Goal: Information Seeking & Learning: Learn about a topic

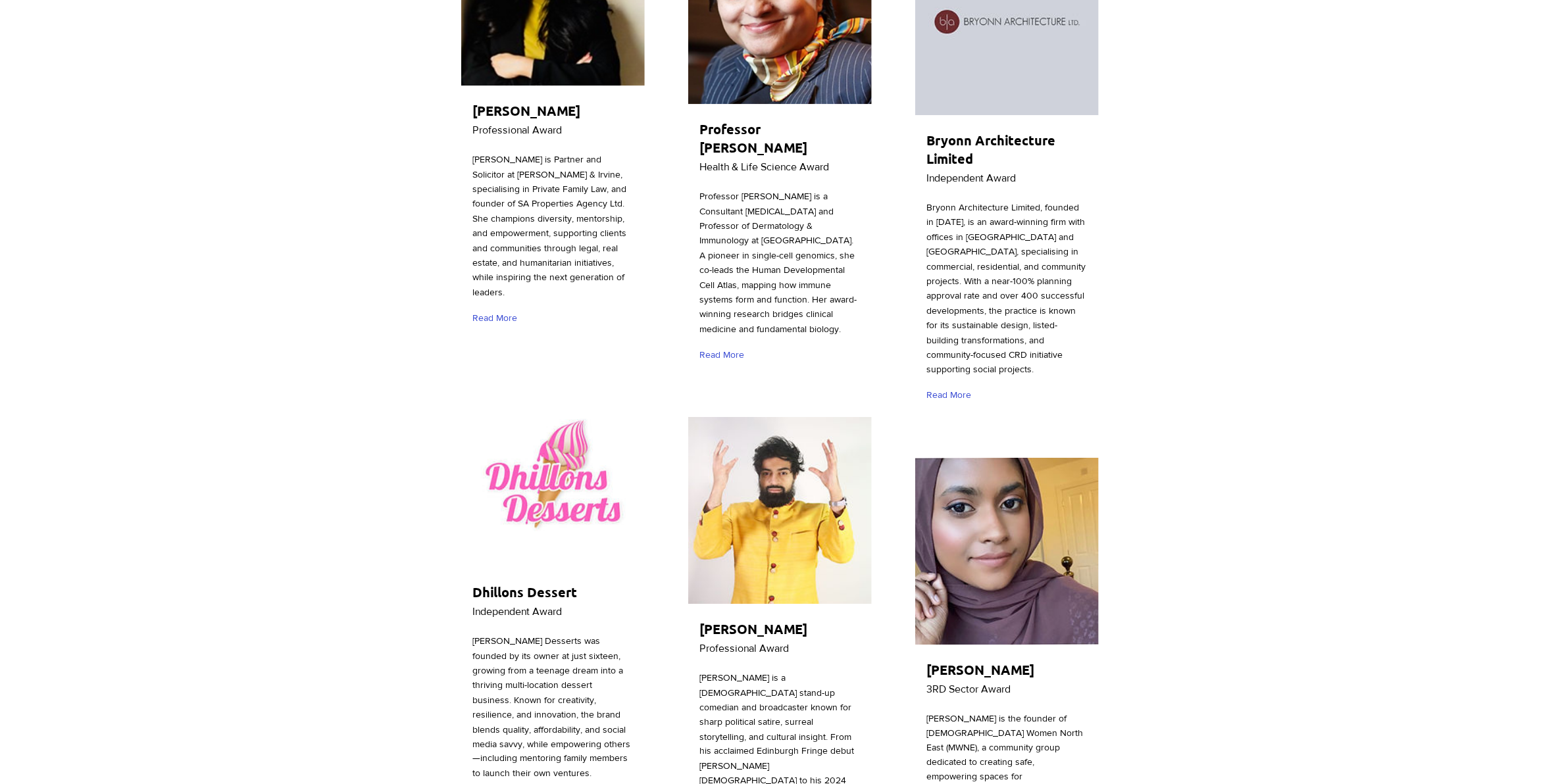
scroll to position [2220, 0]
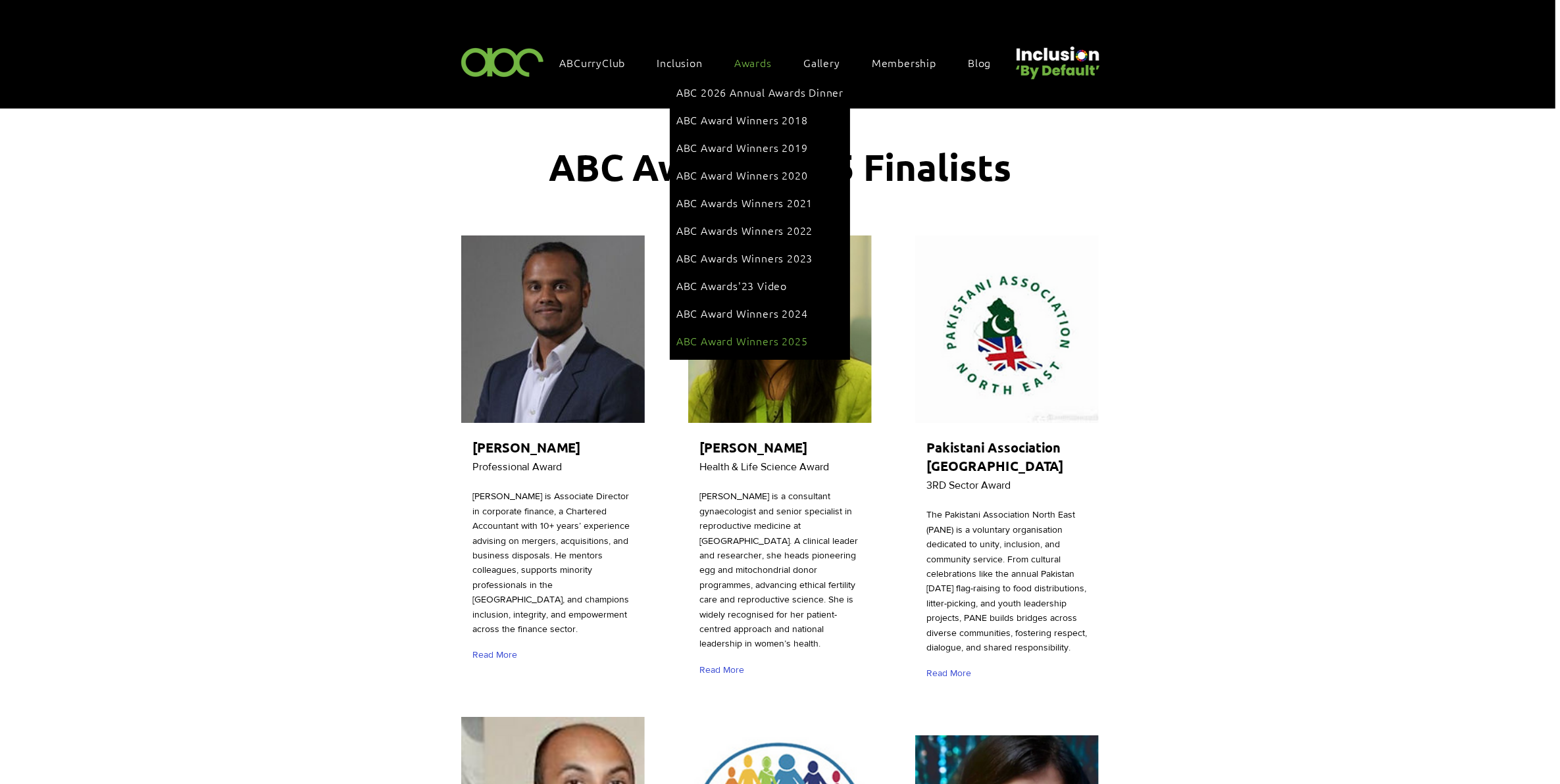
click at [758, 333] on span "ABC Award Winners 2025" at bounding box center [742, 340] width 131 height 15
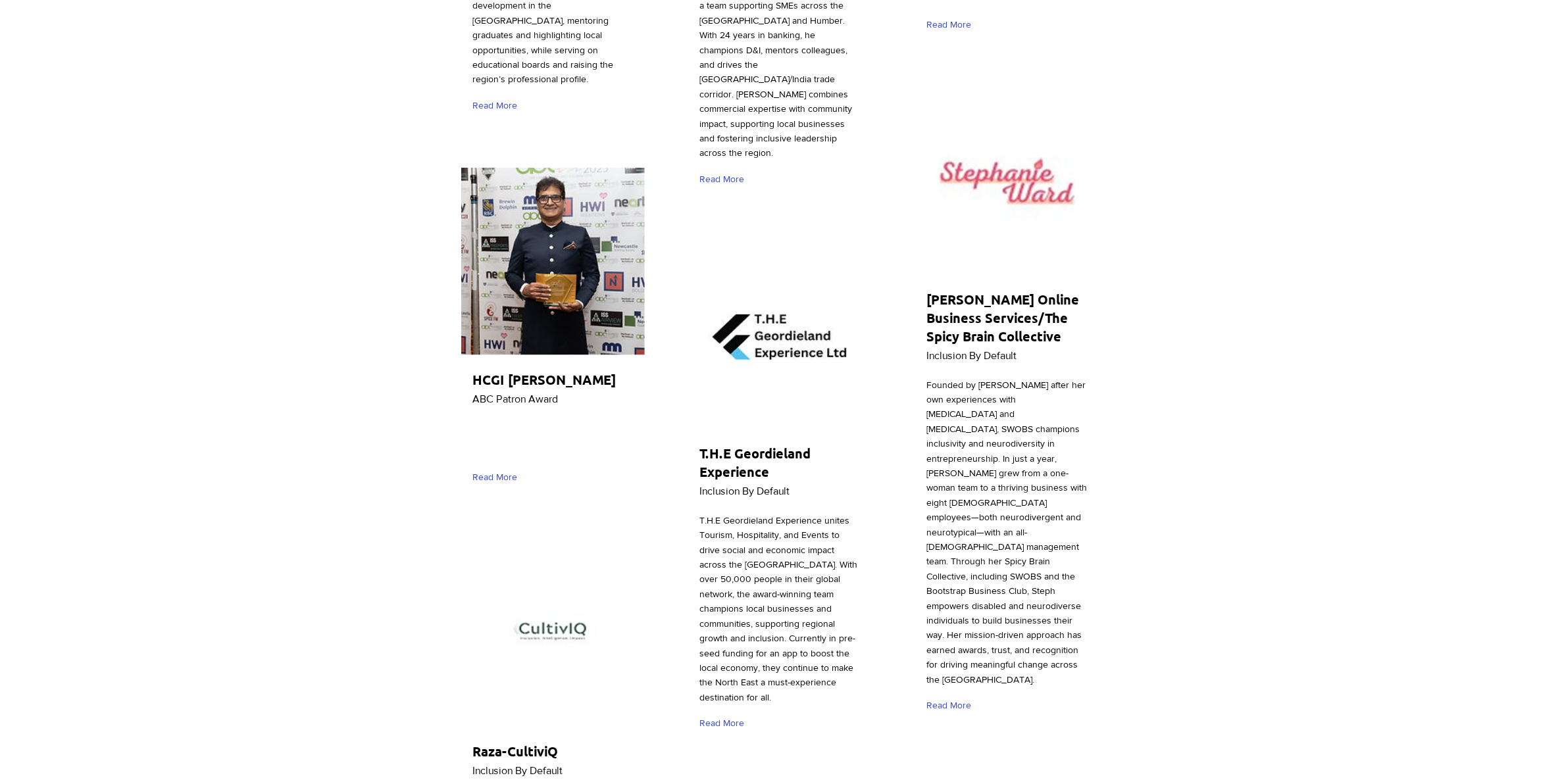
scroll to position [1644, 0]
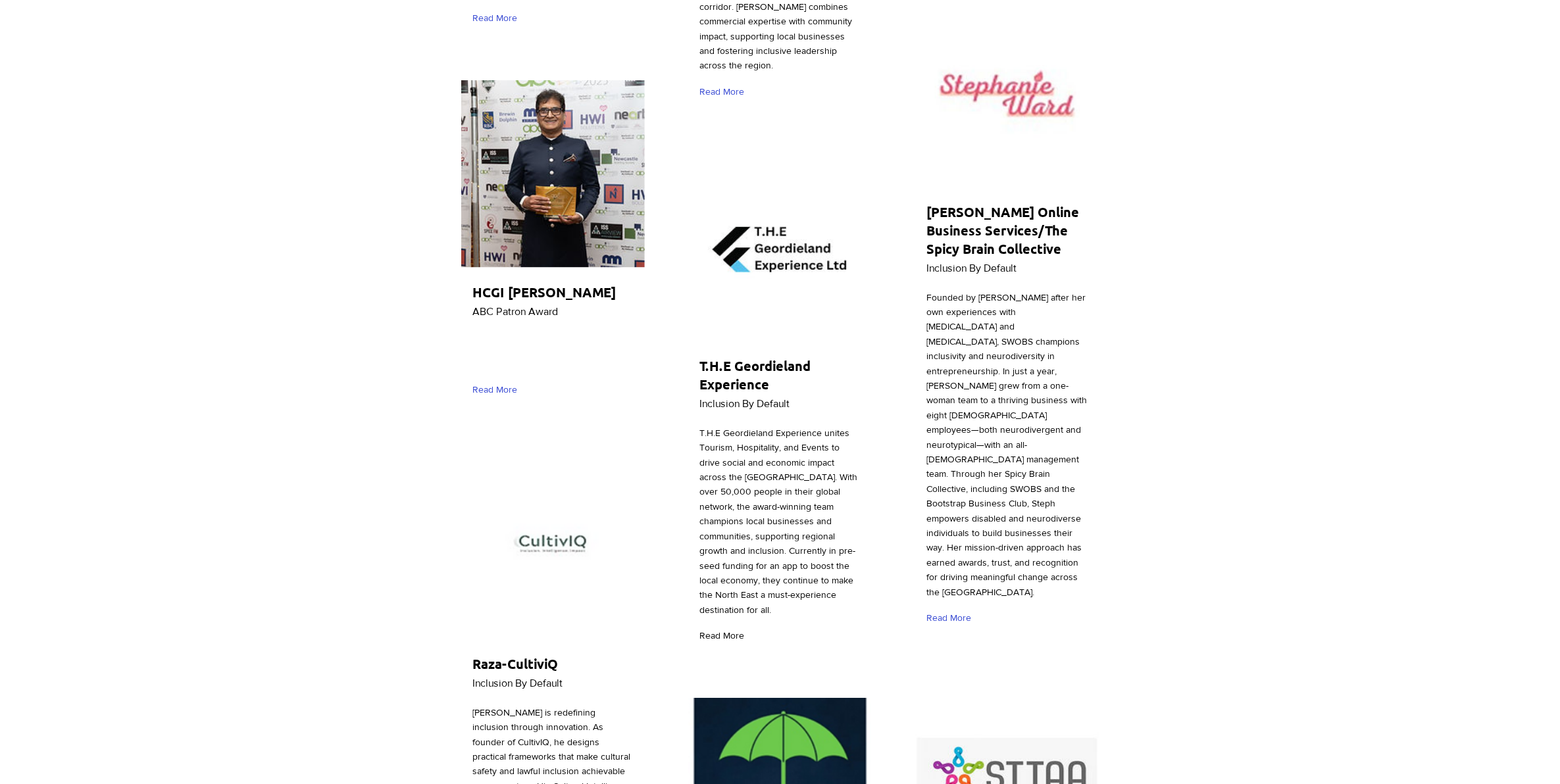
click at [726, 629] on span "Read More" at bounding box center [721, 635] width 44 height 13
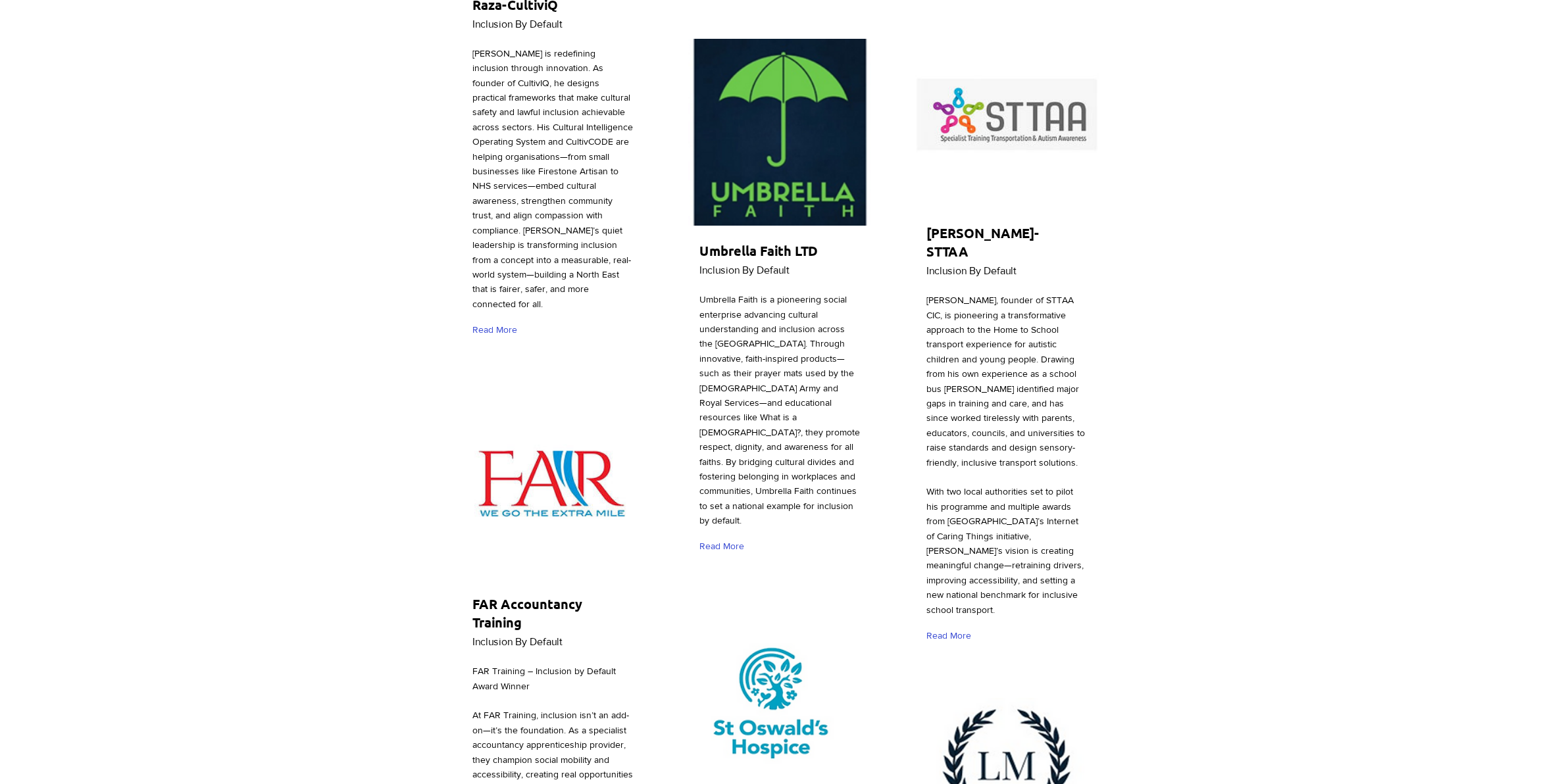
scroll to position [2631, 0]
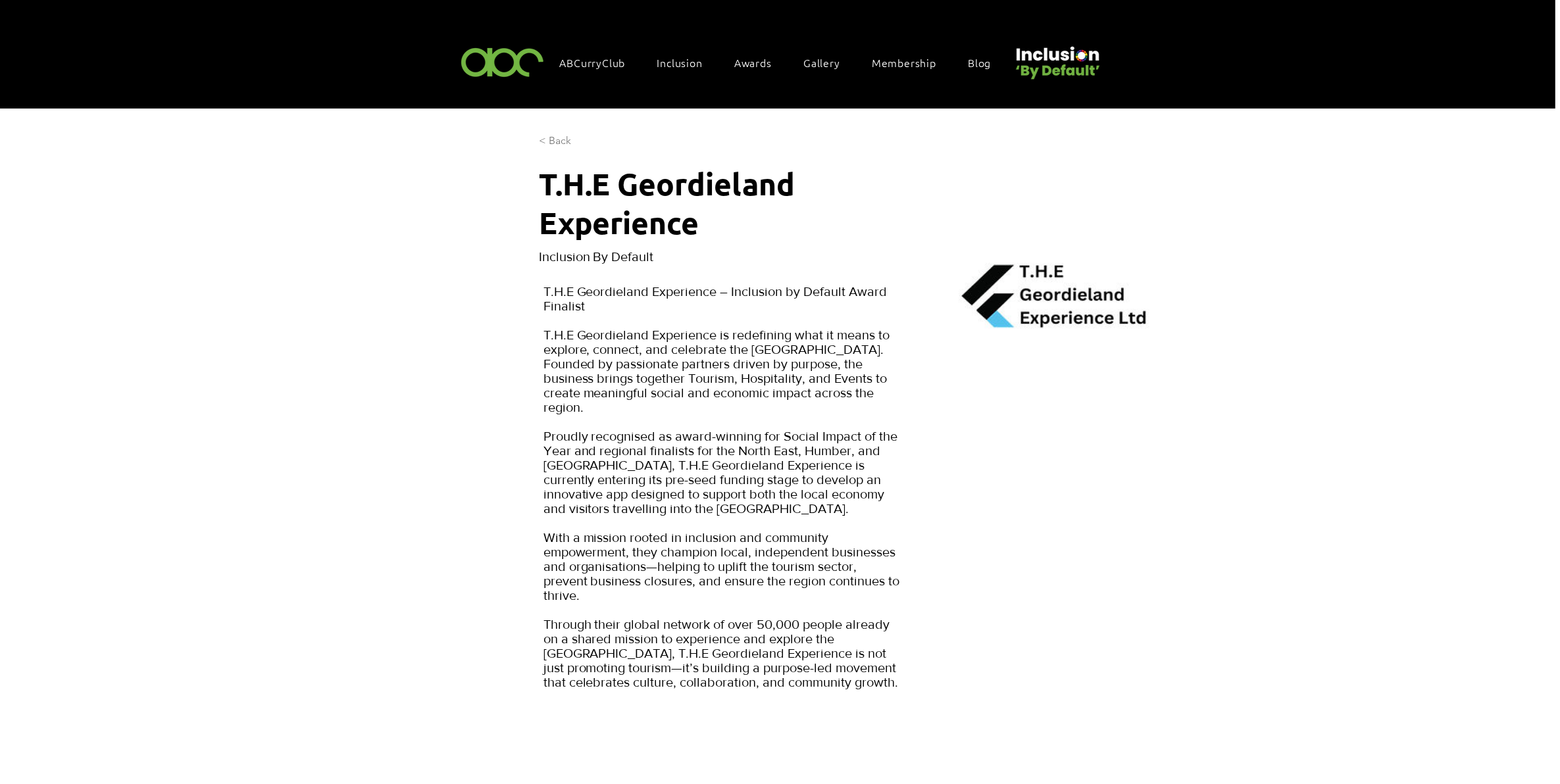
click at [555, 135] on span "< Back" at bounding box center [555, 140] width 33 height 15
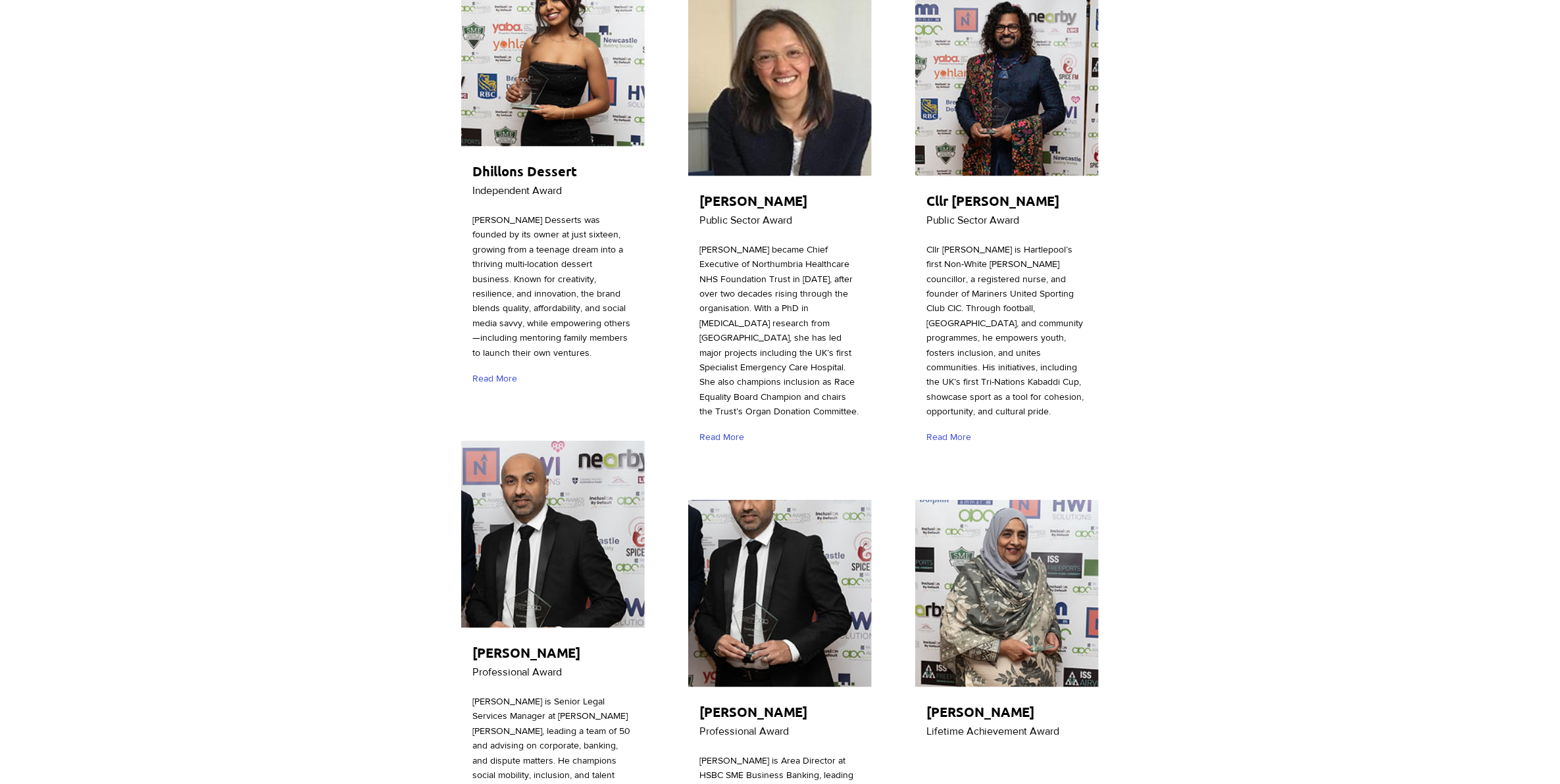
scroll to position [1069, 0]
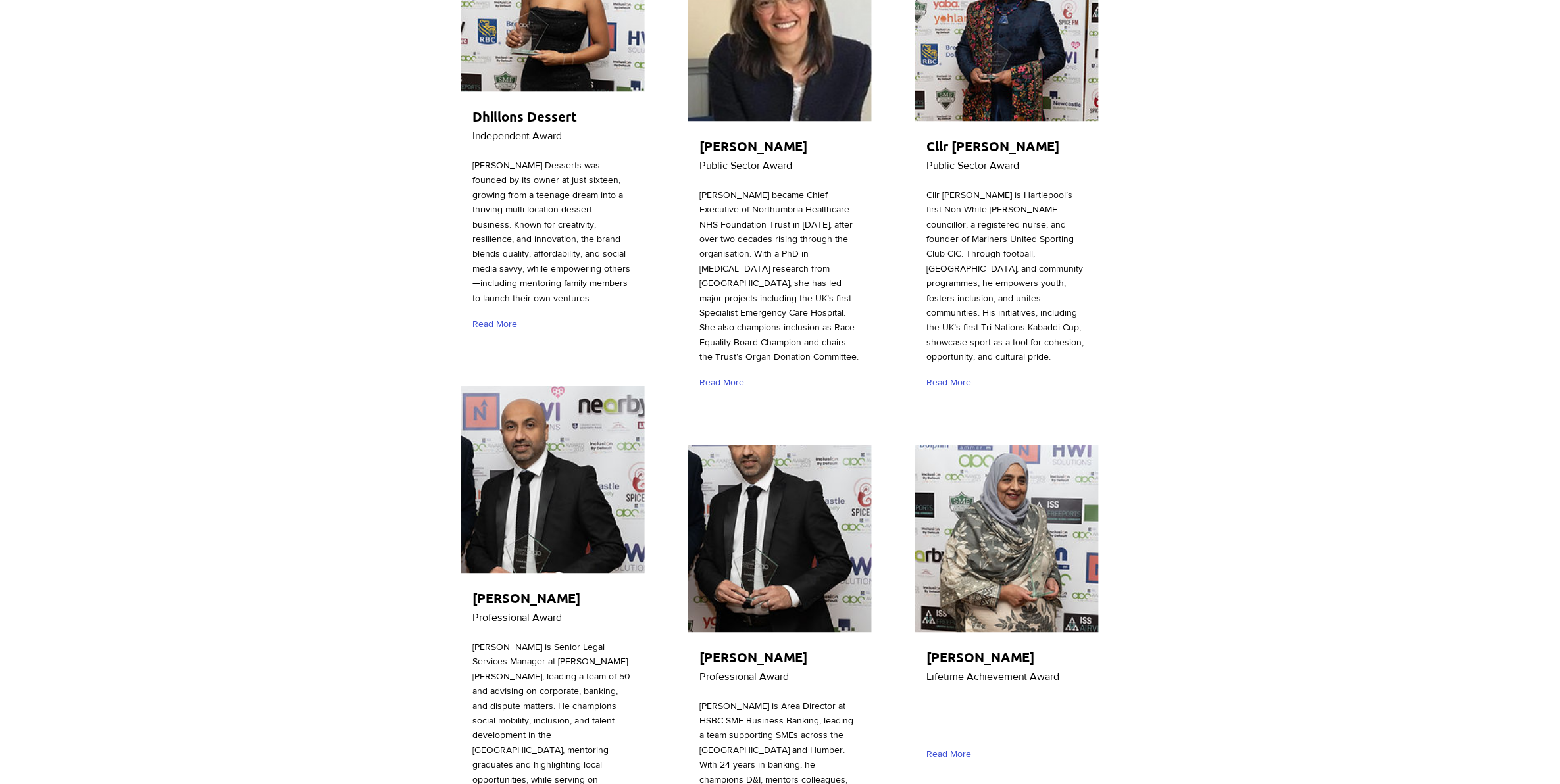
scroll to position [822, 0]
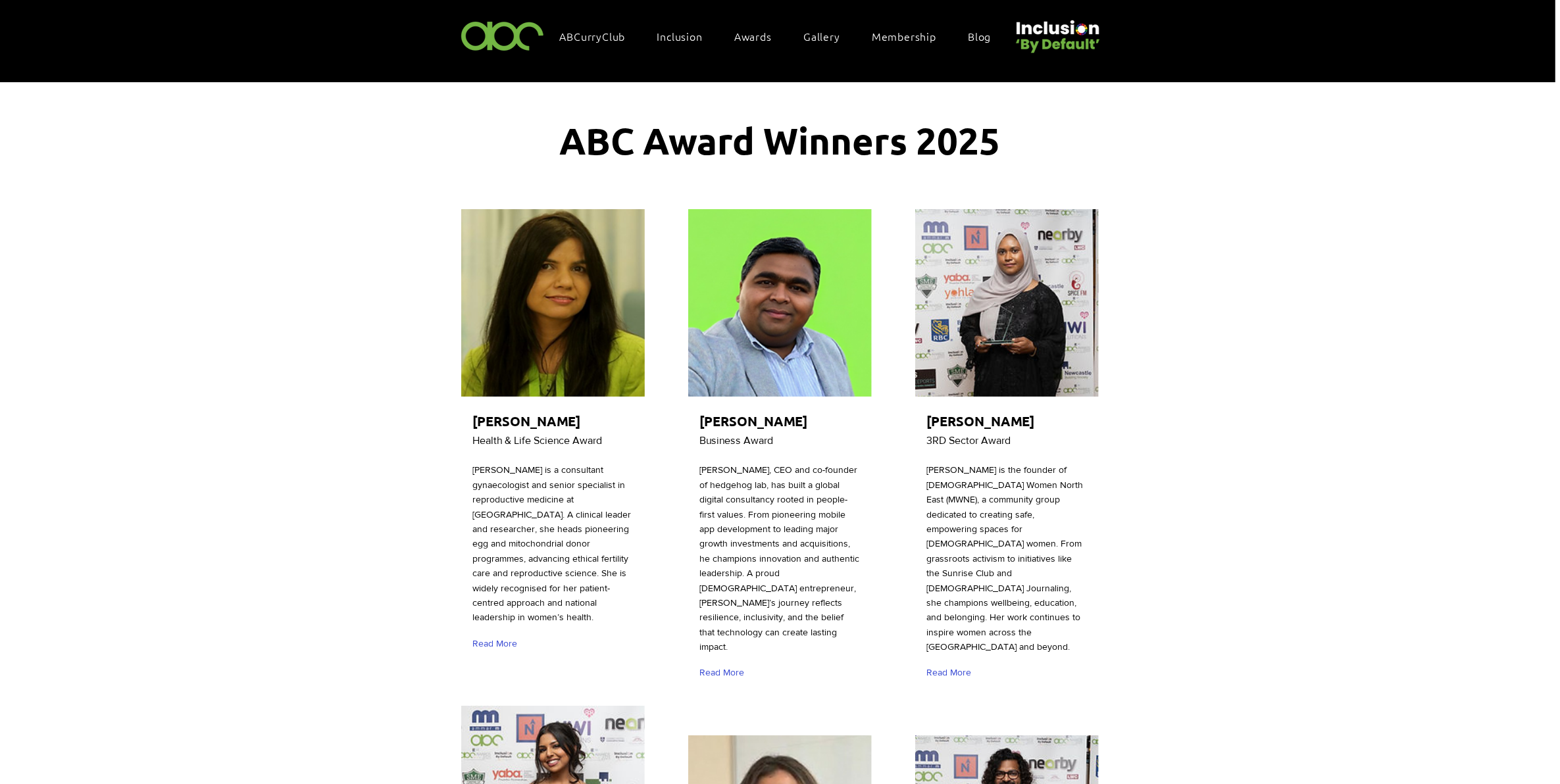
scroll to position [0, 0]
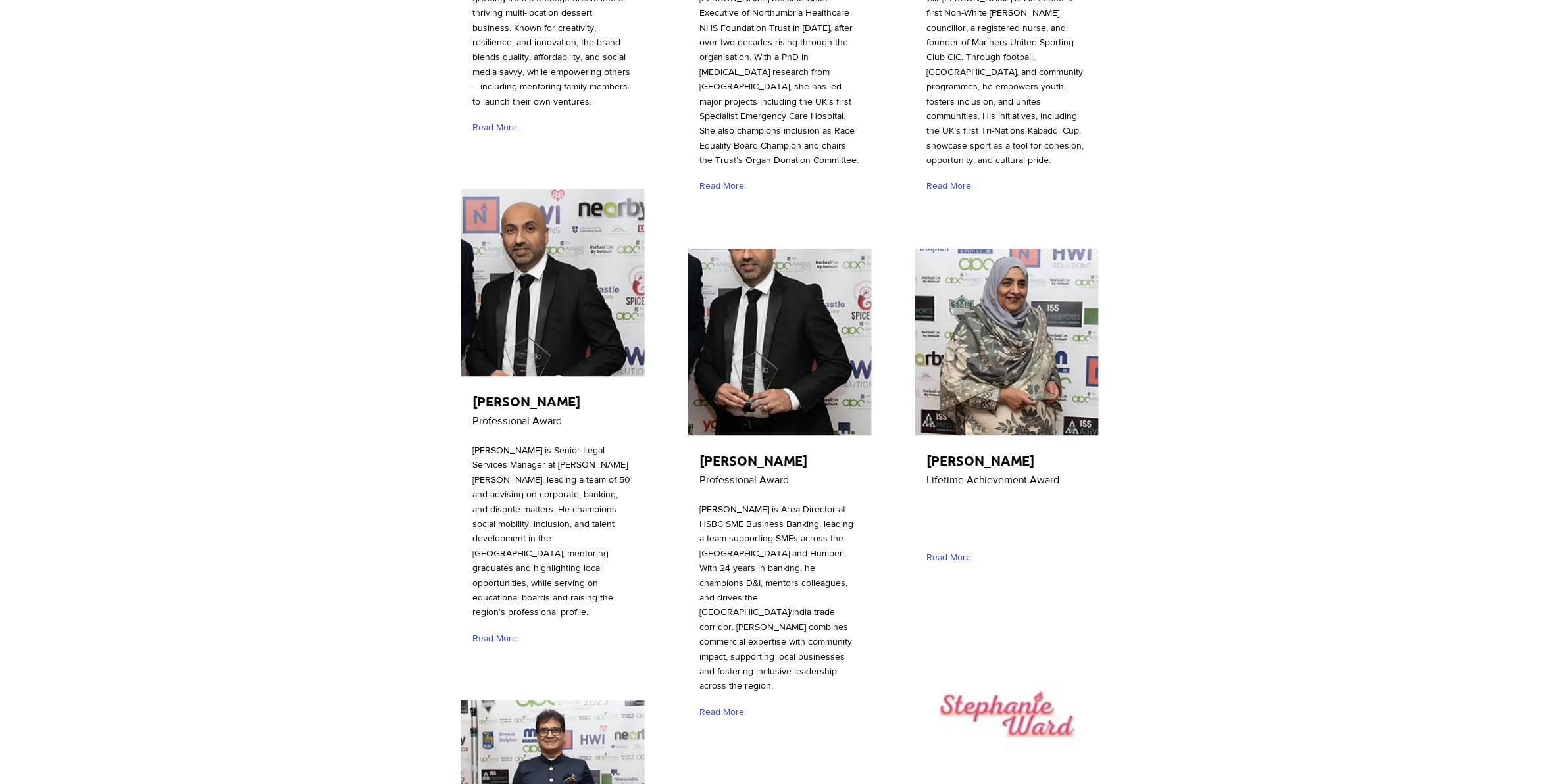
scroll to position [1069, 0]
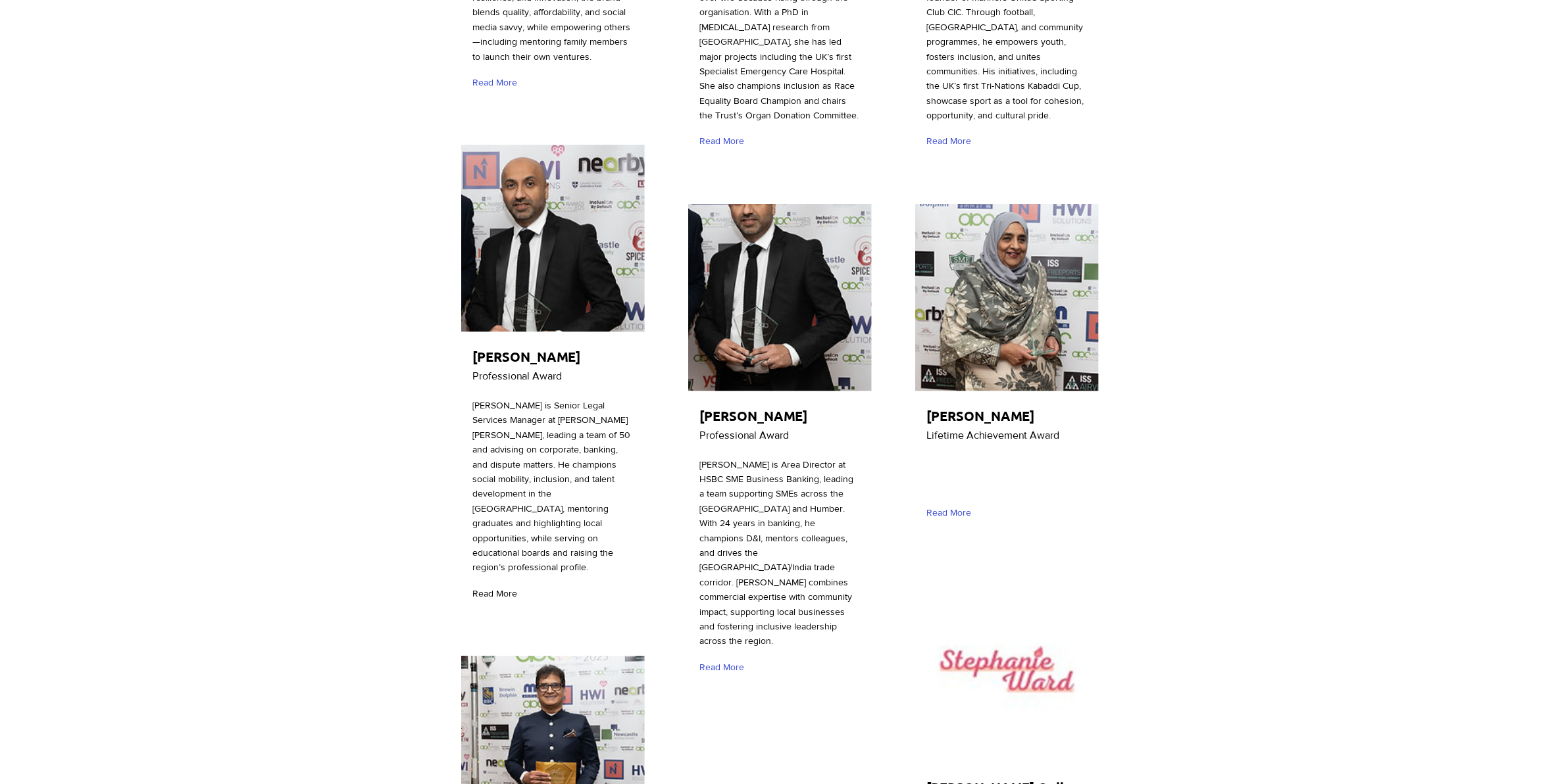
click at [500, 596] on span "Read More" at bounding box center [494, 594] width 44 height 13
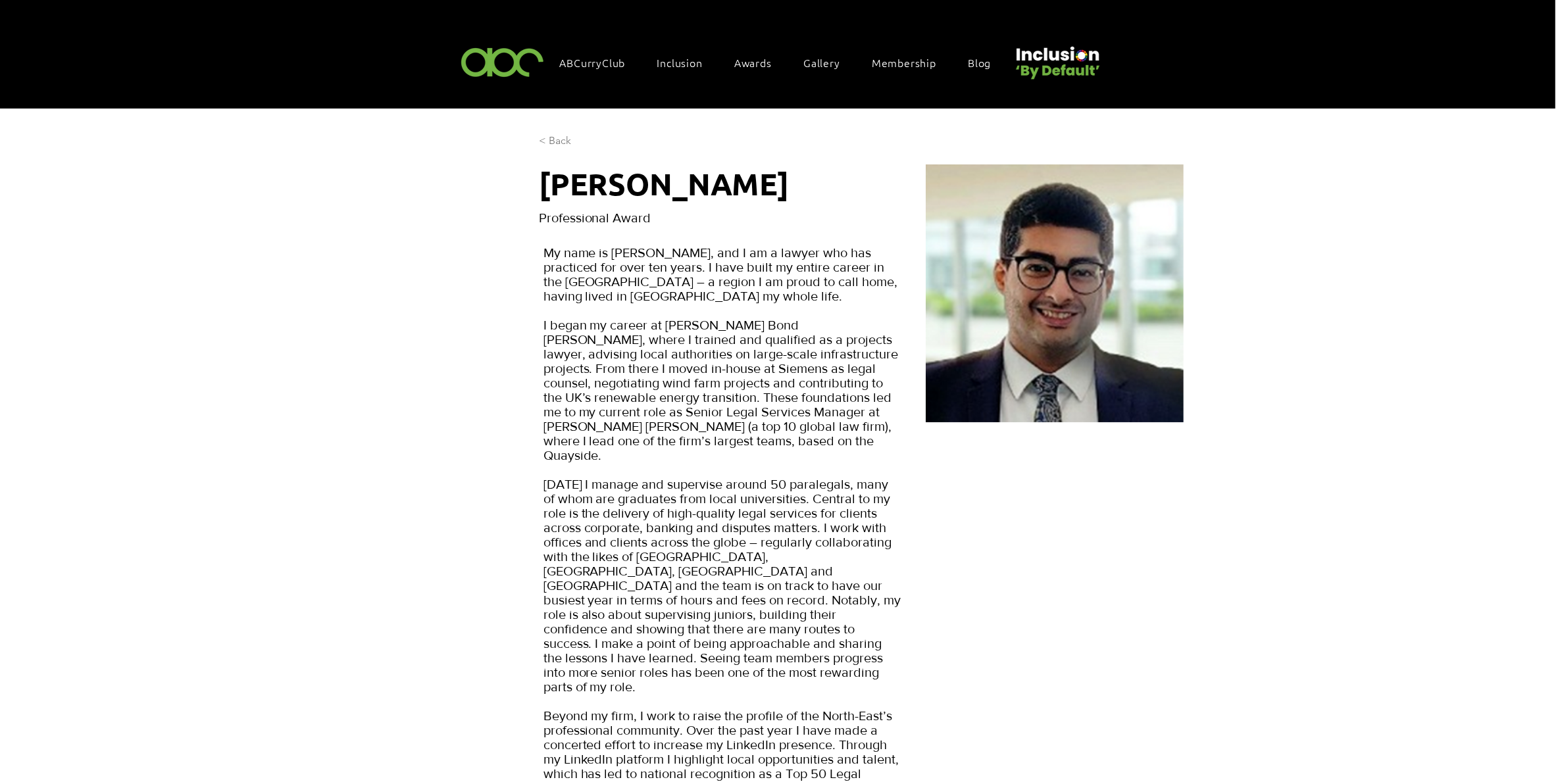
click at [559, 135] on span "< Back" at bounding box center [555, 140] width 33 height 15
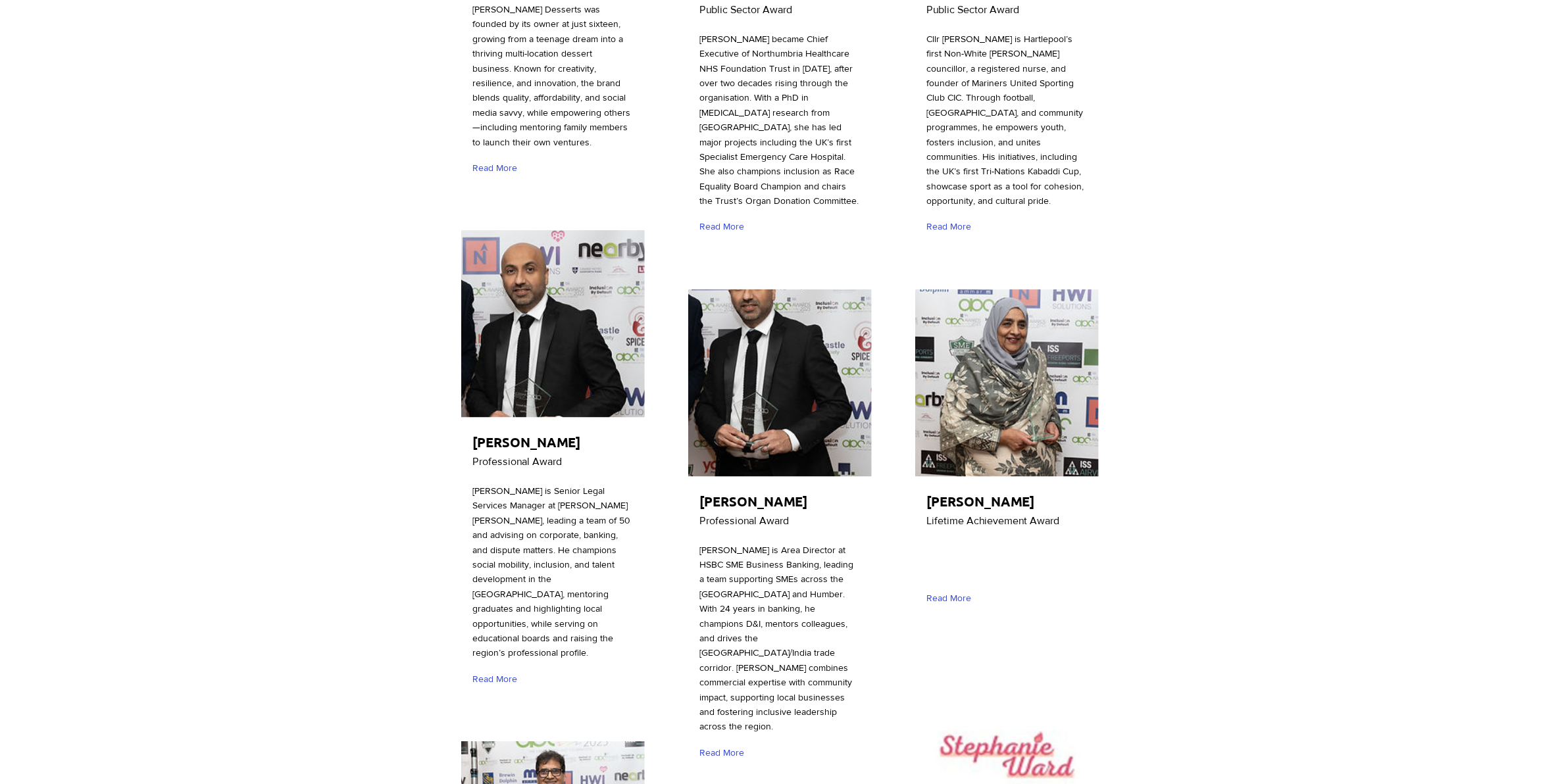
scroll to position [986, 0]
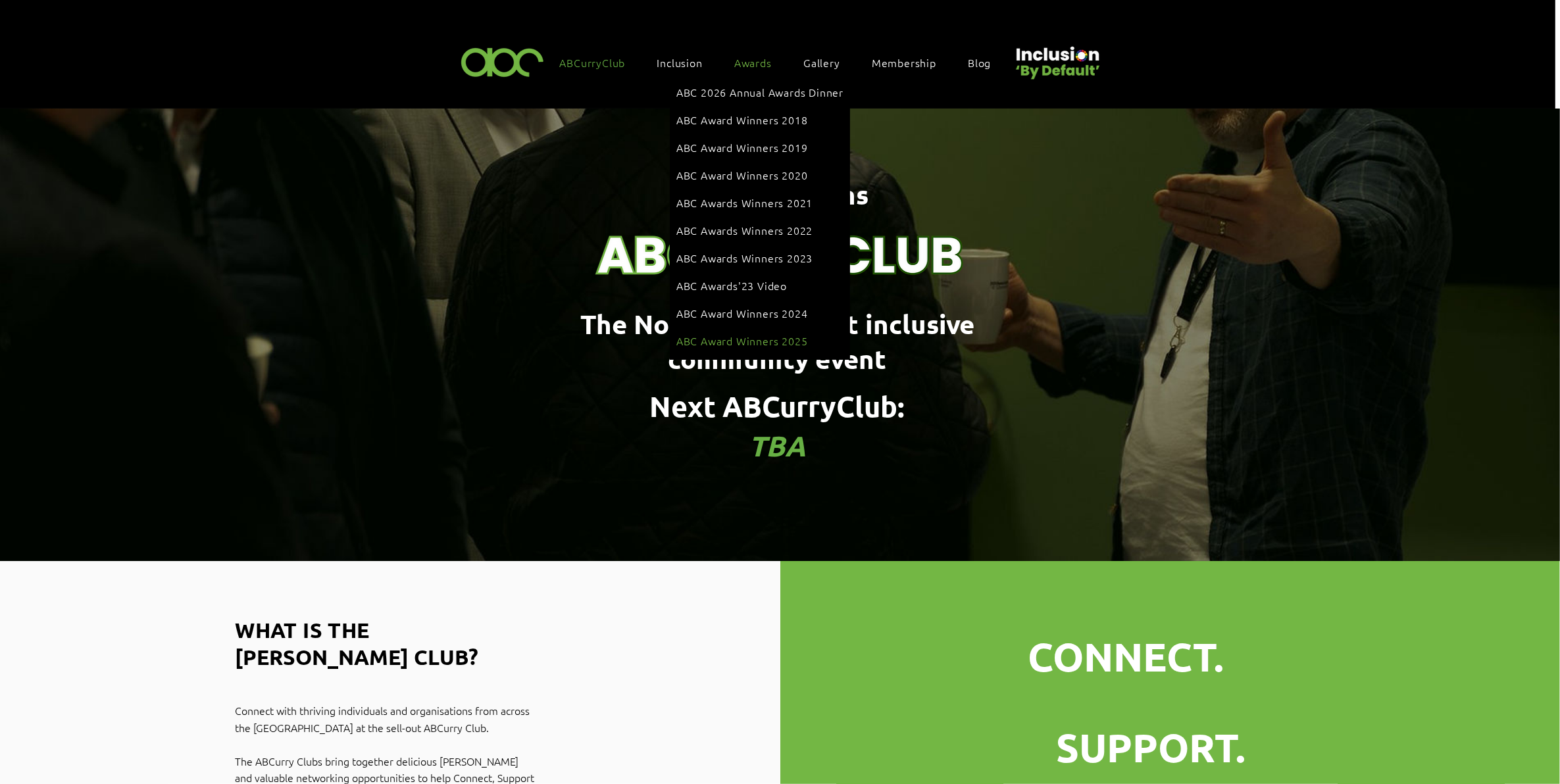
click at [768, 328] on link "ABC Award Winners 2025" at bounding box center [760, 340] width 167 height 25
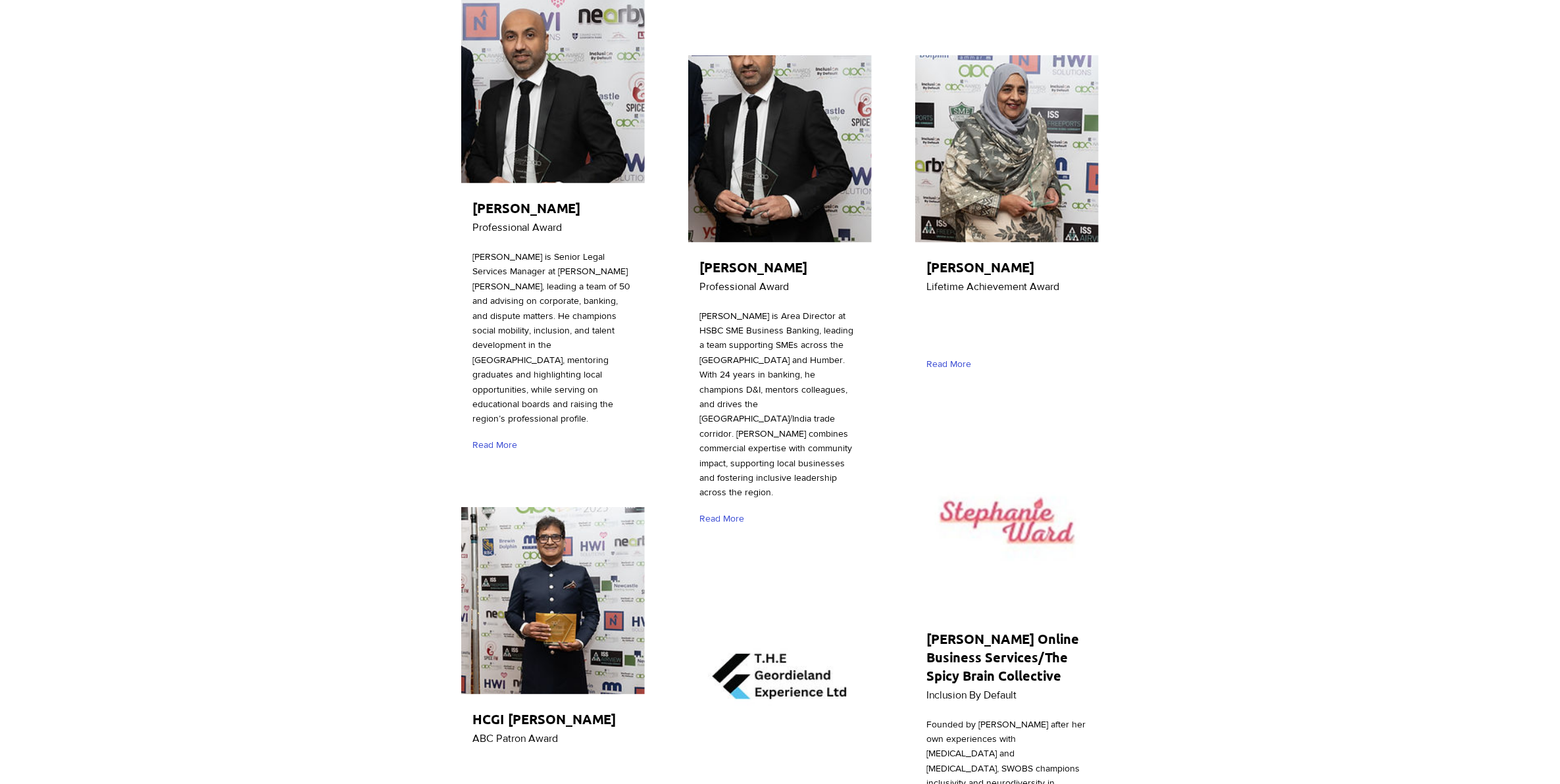
scroll to position [1069, 0]
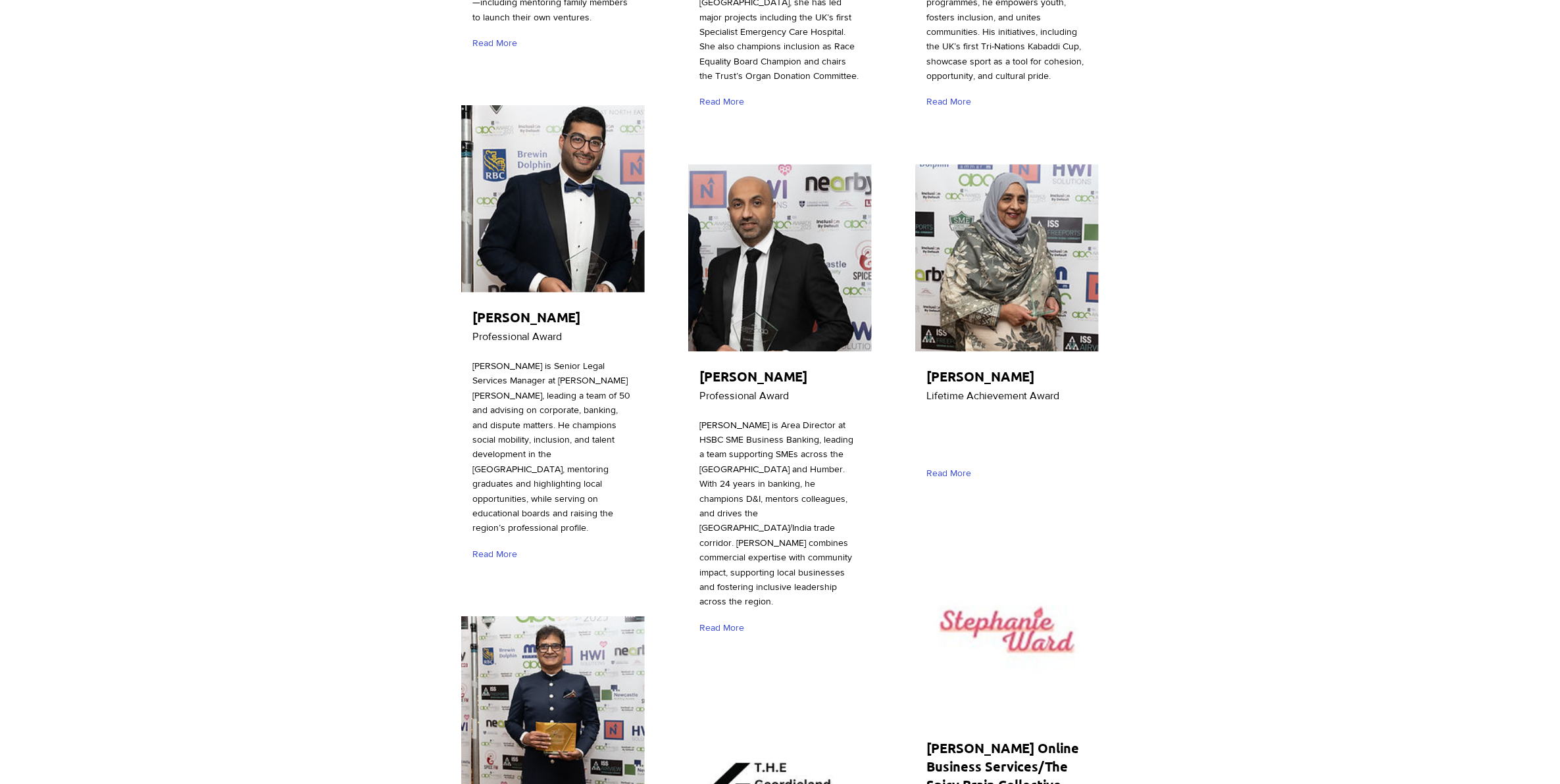
scroll to position [1316, 0]
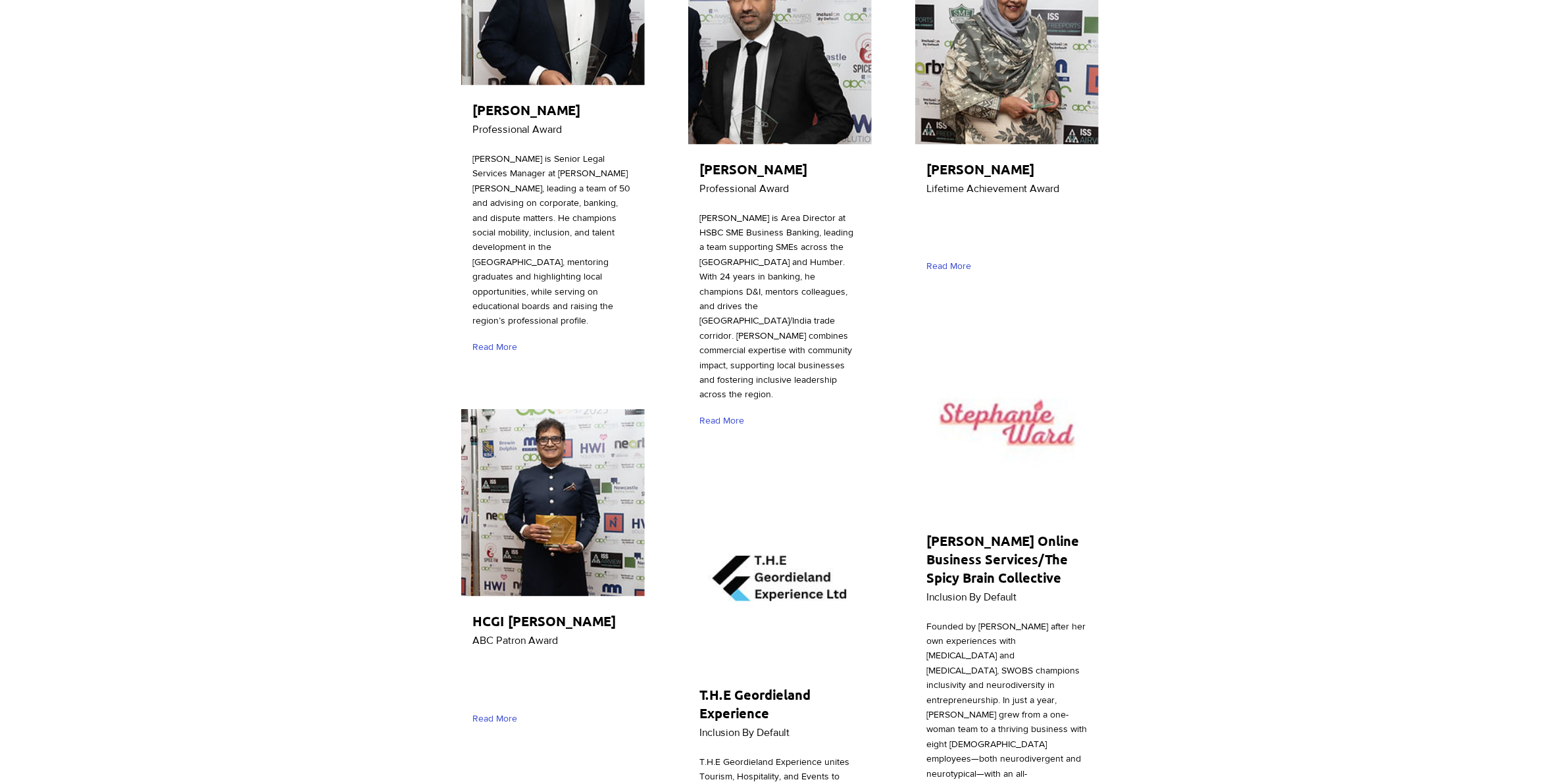
click at [573, 478] on img "main content" at bounding box center [554, 503] width 184 height 187
click at [540, 511] on img "main content" at bounding box center [554, 503] width 184 height 187
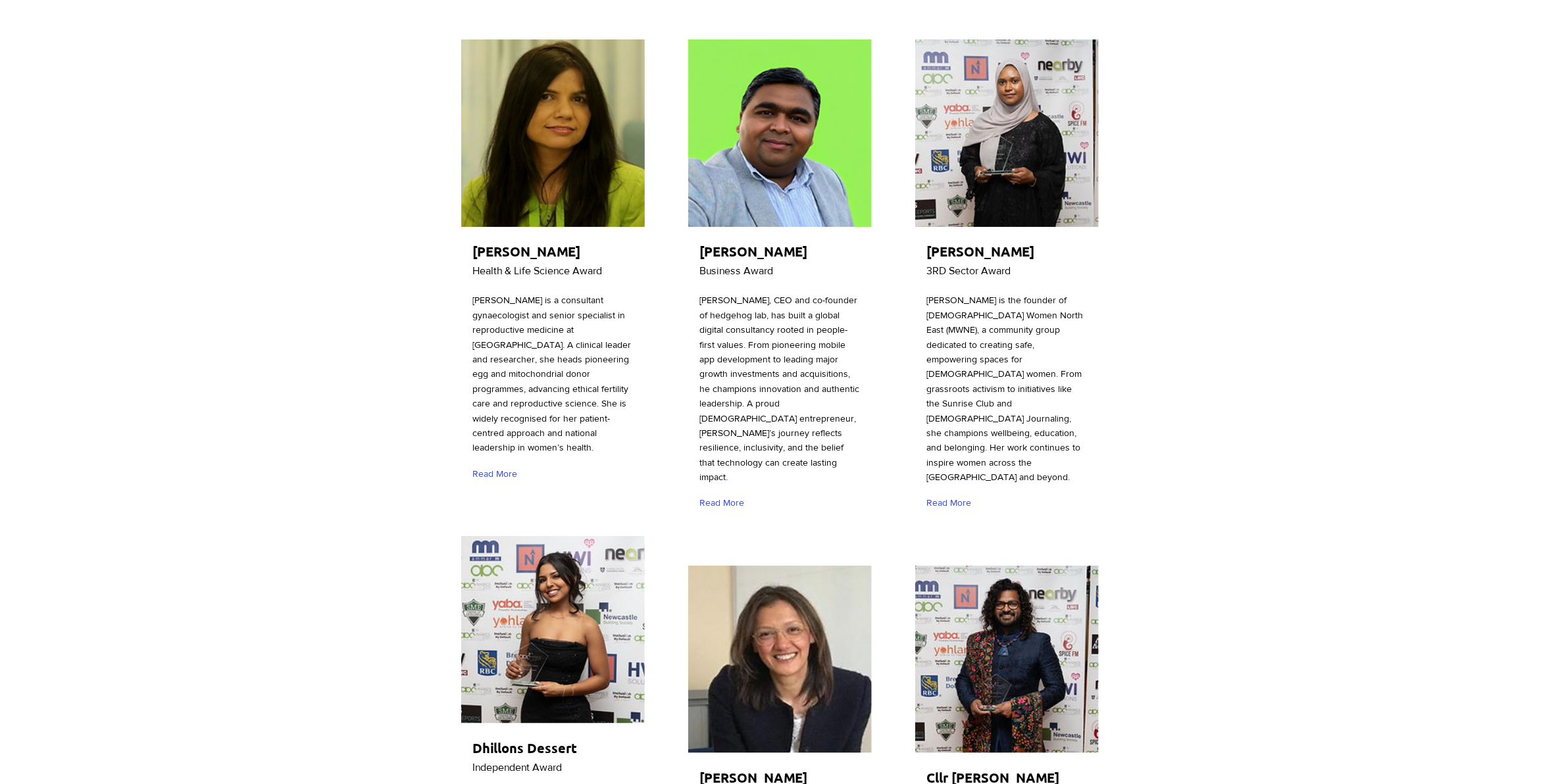
scroll to position [165, 0]
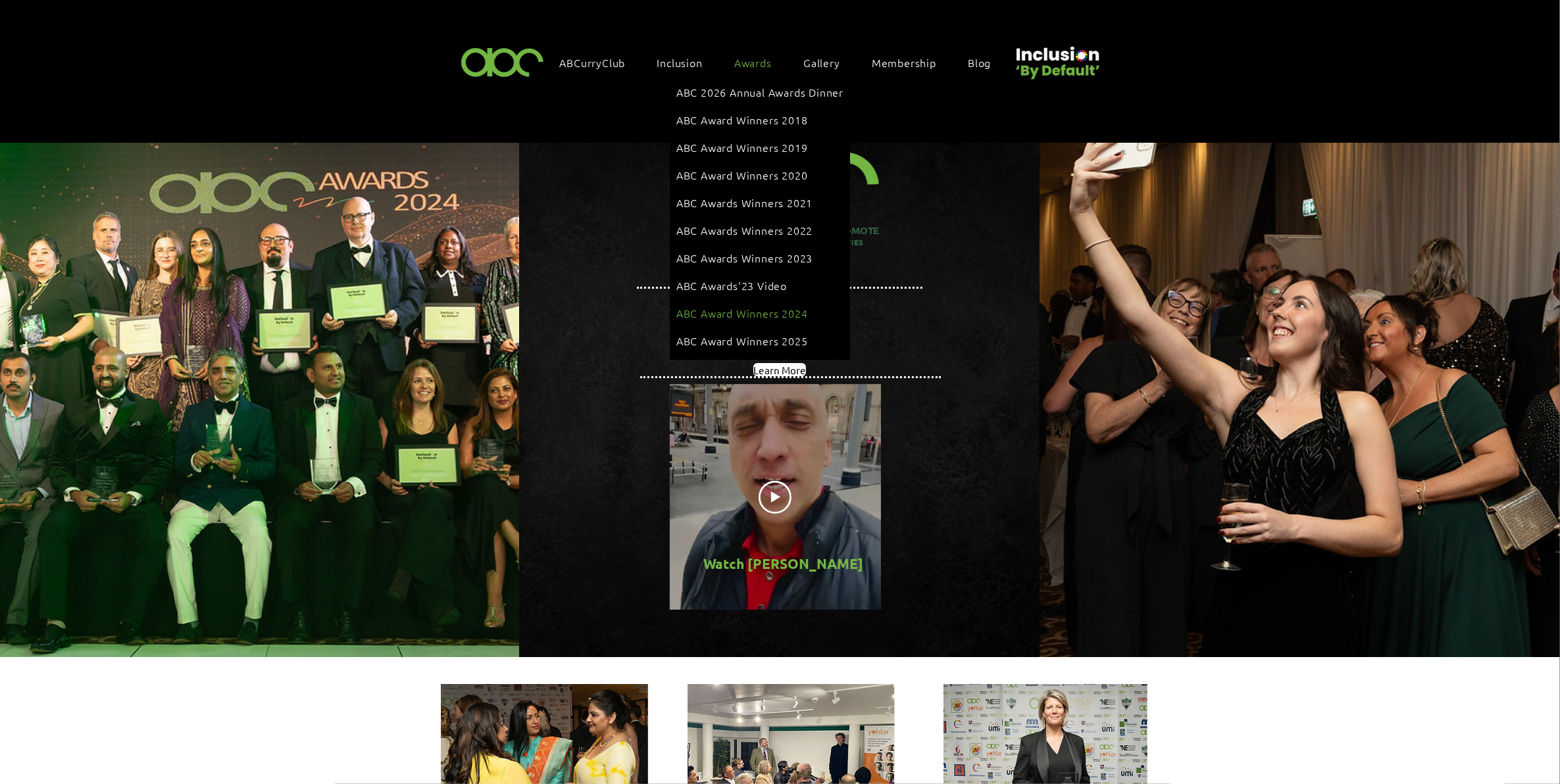
click at [770, 306] on span "ABC Award Winners 2024" at bounding box center [742, 313] width 131 height 15
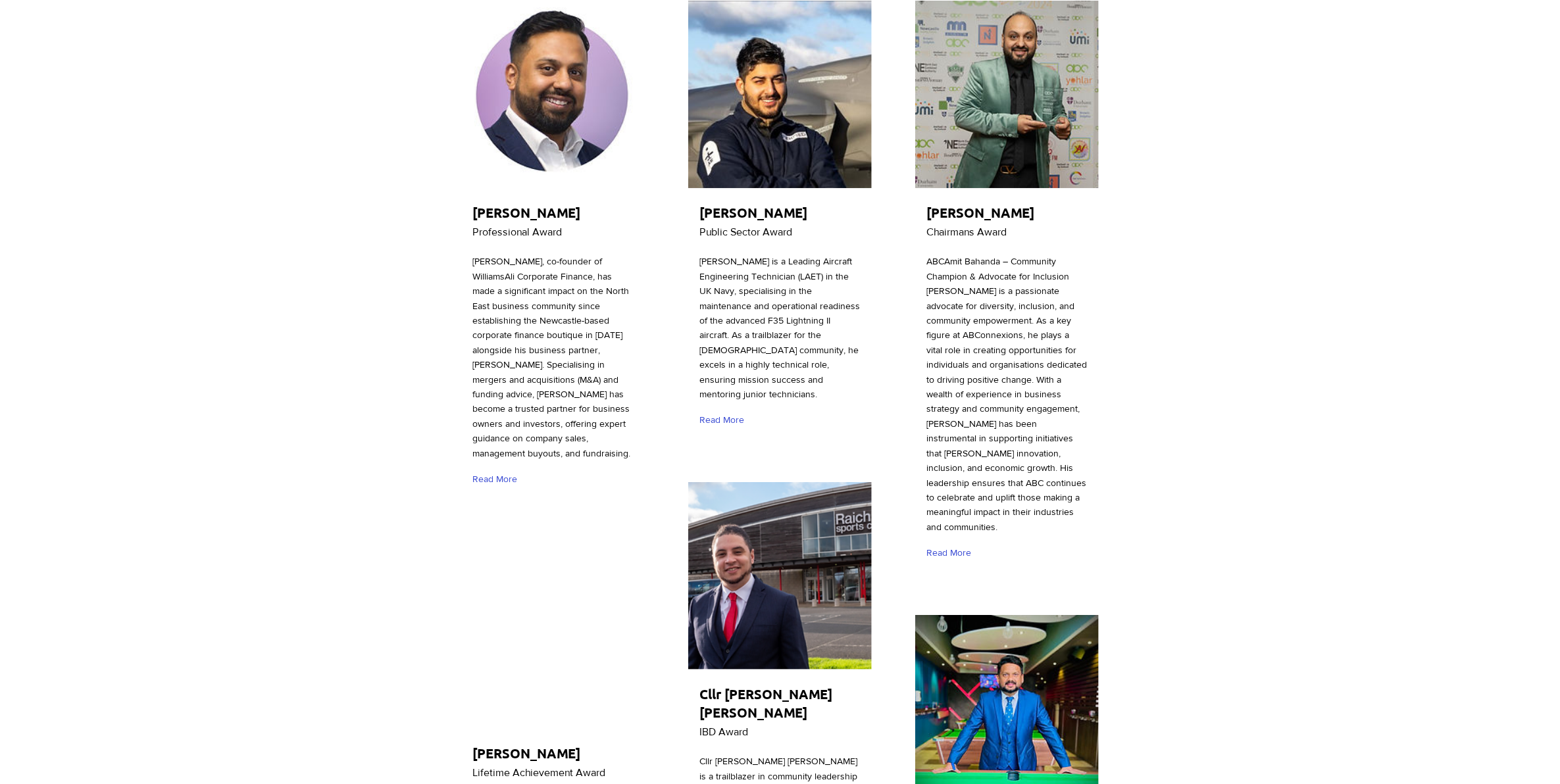
scroll to position [82, 0]
